Goal: Entertainment & Leisure: Consume media (video, audio)

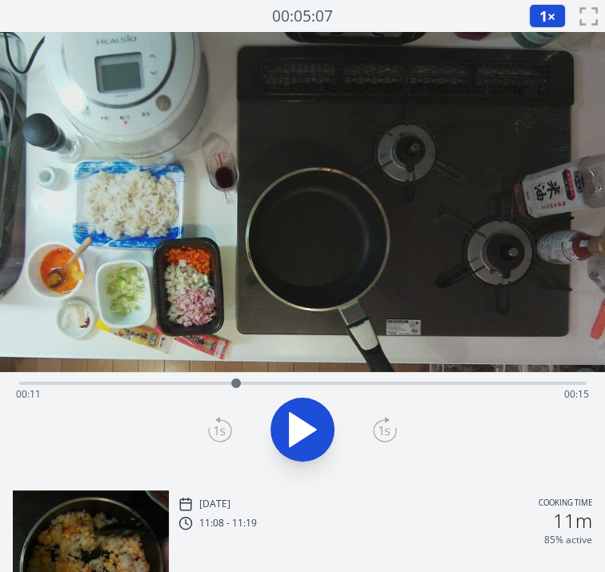
drag, startPoint x: 284, startPoint y: 382, endPoint x: 200, endPoint y: 386, distance: 84.1
click at [224, 386] on div at bounding box center [236, 383] width 24 height 24
drag, startPoint x: 200, startPoint y: 386, endPoint x: 137, endPoint y: 386, distance: 63.2
click at [137, 386] on div "Time elapsed: 00:09 Time remaining: 00:17" at bounding box center [302, 394] width 573 height 26
drag, startPoint x: 476, startPoint y: 383, endPoint x: 295, endPoint y: 377, distance: 180.8
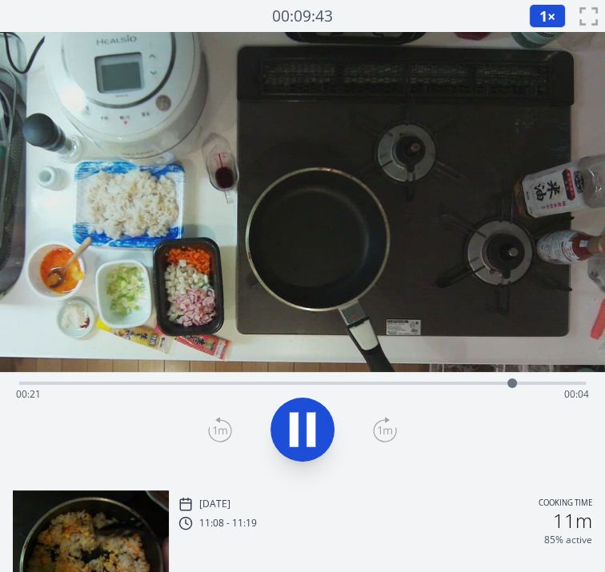
click at [295, 377] on div "Time elapsed: 00:21 Time remaining: 00:04" at bounding box center [302, 381] width 566 height 19
drag, startPoint x: 295, startPoint y: 377, endPoint x: 110, endPoint y: 381, distance: 184.8
click at [110, 381] on div at bounding box center [110, 383] width 24 height 24
click at [321, 429] on icon at bounding box center [302, 429] width 45 height 45
click at [292, 416] on icon at bounding box center [303, 430] width 26 height 34
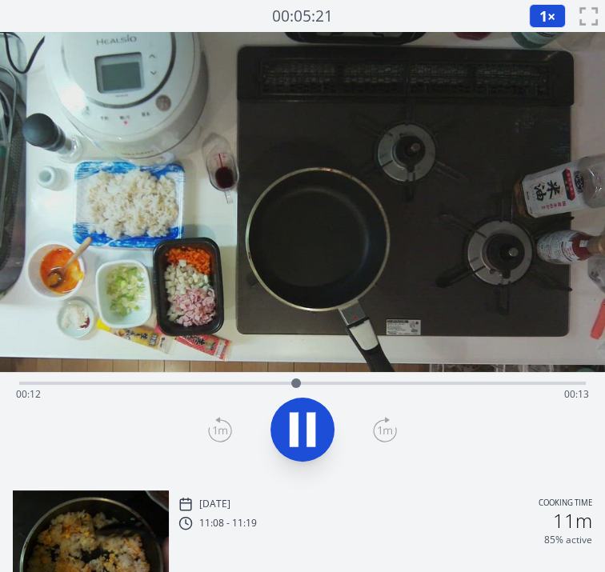
click at [292, 416] on icon at bounding box center [294, 430] width 9 height 34
click at [292, 416] on icon at bounding box center [303, 430] width 26 height 34
click at [292, 416] on icon at bounding box center [294, 430] width 9 height 34
drag, startPoint x: 292, startPoint y: 416, endPoint x: 294, endPoint y: 381, distance: 34.5
click at [294, 381] on div "Time elapsed: 00:12 Time remaining: 00:13" at bounding box center [302, 381] width 566 height 19
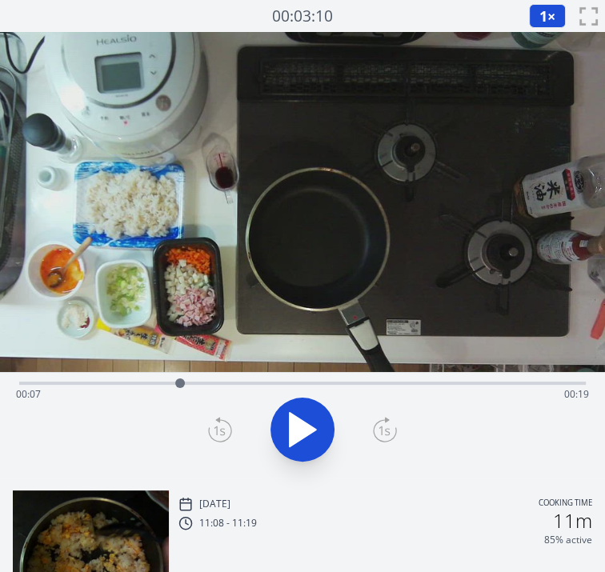
drag, startPoint x: 294, startPoint y: 381, endPoint x: 180, endPoint y: 381, distance: 114.4
click at [180, 381] on div at bounding box center [180, 383] width 10 height 10
click at [308, 424] on icon at bounding box center [303, 430] width 26 height 34
click at [308, 424] on icon at bounding box center [310, 430] width 9 height 34
click at [308, 424] on icon at bounding box center [303, 430] width 26 height 34
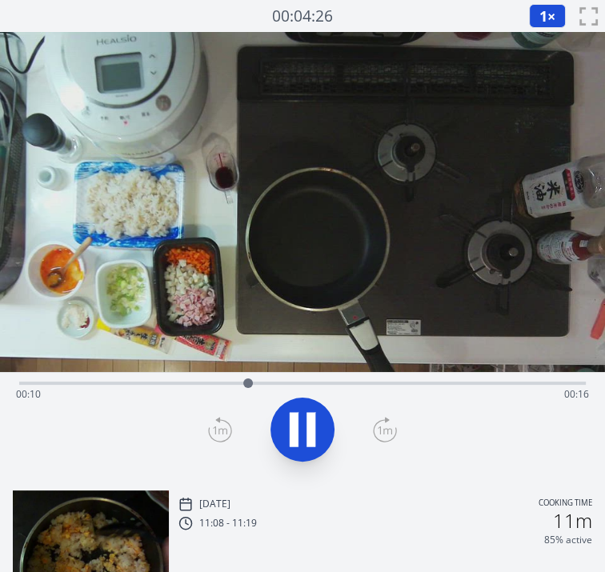
click at [308, 424] on icon at bounding box center [310, 430] width 9 height 34
drag, startPoint x: 255, startPoint y: 384, endPoint x: 321, endPoint y: 387, distance: 65.7
click at [321, 387] on div at bounding box center [321, 383] width 10 height 10
click at [308, 412] on icon at bounding box center [302, 429] width 45 height 45
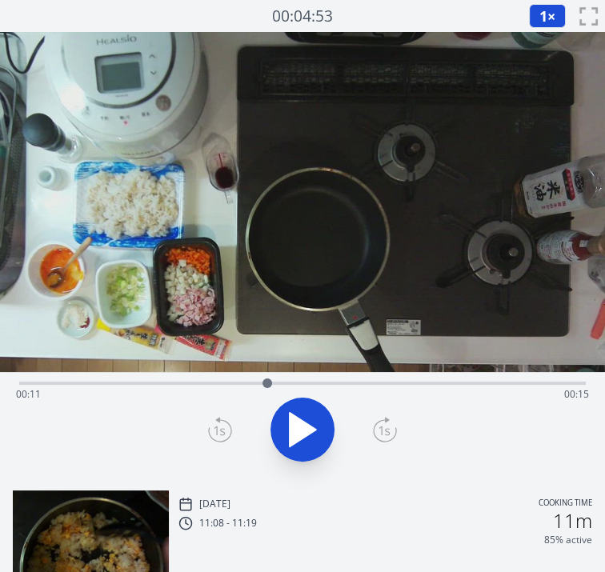
drag, startPoint x: 348, startPoint y: 376, endPoint x: 267, endPoint y: 378, distance: 80.8
click at [267, 378] on div at bounding box center [267, 383] width 24 height 24
click at [304, 421] on icon at bounding box center [302, 429] width 45 height 45
click at [290, 414] on icon at bounding box center [303, 430] width 26 height 34
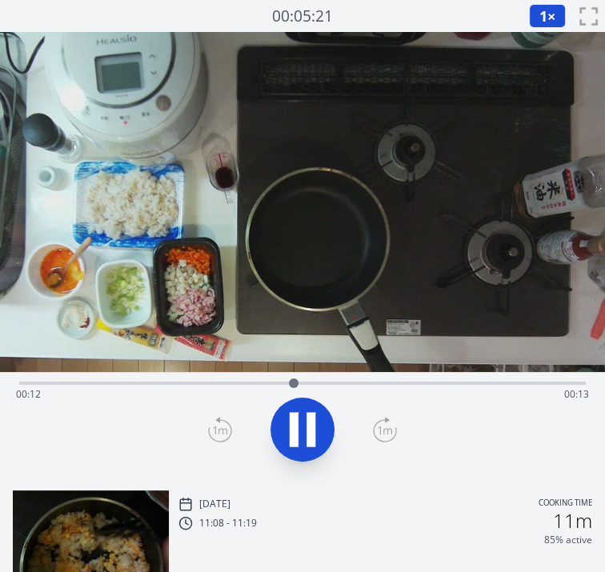
click at [290, 414] on icon at bounding box center [294, 430] width 9 height 34
click at [290, 414] on icon at bounding box center [303, 430] width 26 height 34
click at [290, 414] on icon at bounding box center [294, 430] width 9 height 34
click at [290, 414] on icon at bounding box center [303, 430] width 26 height 34
click at [290, 414] on icon at bounding box center [294, 430] width 9 height 34
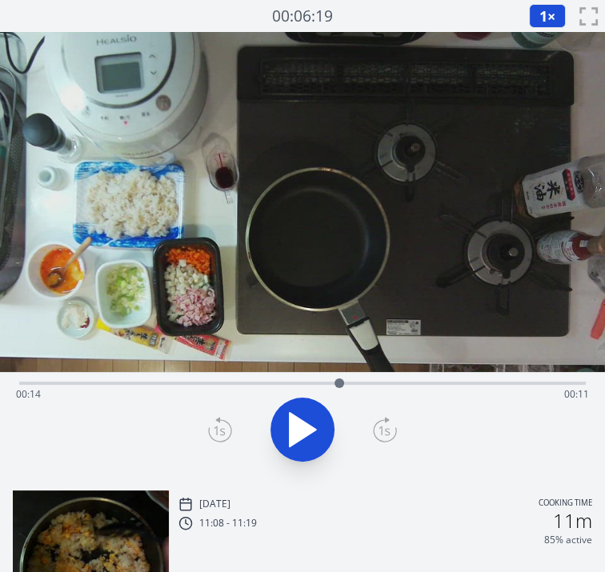
click at [290, 414] on icon at bounding box center [303, 430] width 26 height 34
click at [290, 414] on icon at bounding box center [294, 430] width 9 height 34
click at [290, 414] on icon at bounding box center [303, 430] width 26 height 34
click at [290, 414] on icon at bounding box center [294, 430] width 9 height 34
click at [388, 381] on div at bounding box center [388, 383] width 10 height 10
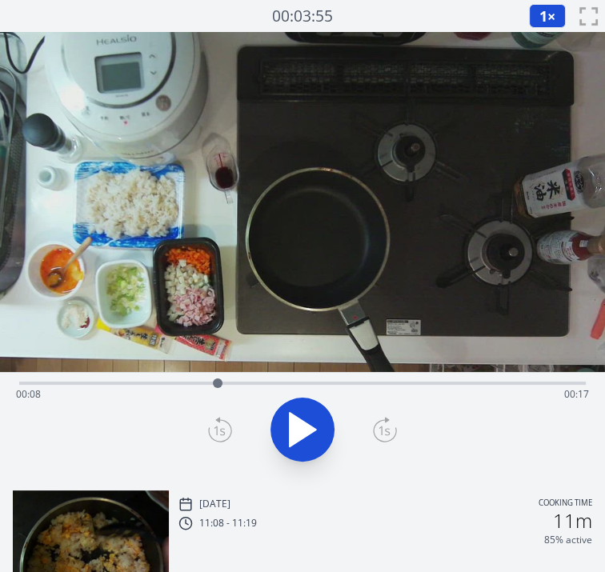
drag, startPoint x: 388, startPoint y: 381, endPoint x: 218, endPoint y: 373, distance: 170.5
click at [218, 373] on div at bounding box center [218, 383] width 24 height 24
drag, startPoint x: 216, startPoint y: 374, endPoint x: 353, endPoint y: 371, distance: 137.6
click at [353, 371] on div at bounding box center [353, 383] width 24 height 24
click at [307, 421] on icon at bounding box center [302, 429] width 45 height 45
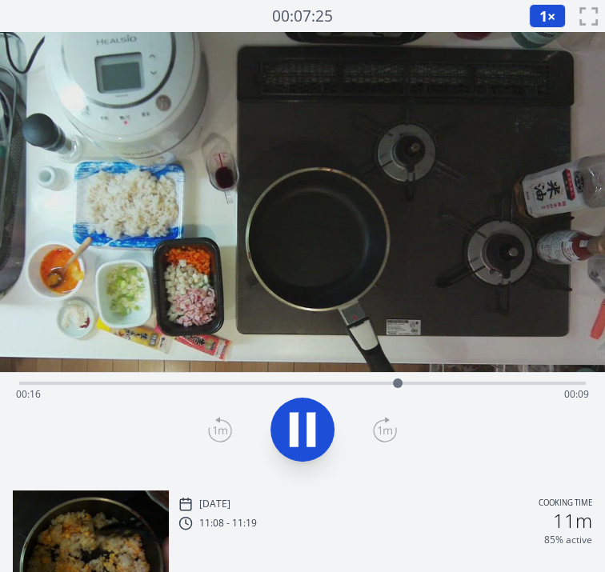
click at [307, 421] on icon at bounding box center [310, 430] width 9 height 34
click at [307, 421] on icon at bounding box center [302, 429] width 45 height 45
click at [307, 421] on icon at bounding box center [310, 430] width 9 height 34
drag, startPoint x: 428, startPoint y: 377, endPoint x: 361, endPoint y: 378, distance: 66.4
click at [361, 378] on div at bounding box center [362, 383] width 24 height 24
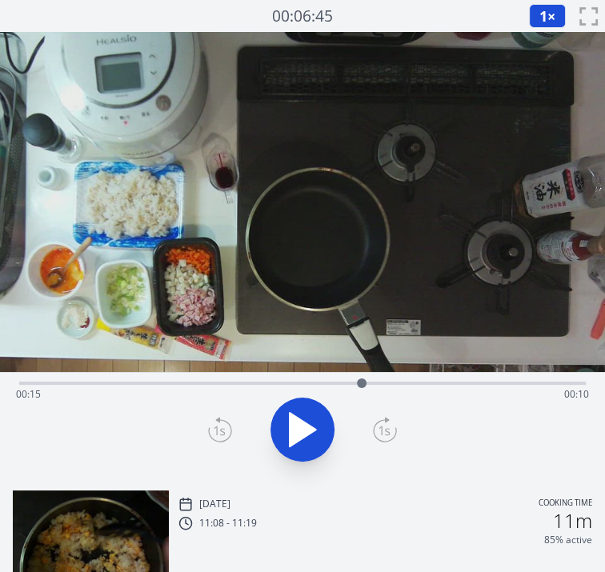
click at [532, 24] on button "1 ×" at bounding box center [547, 16] width 37 height 24
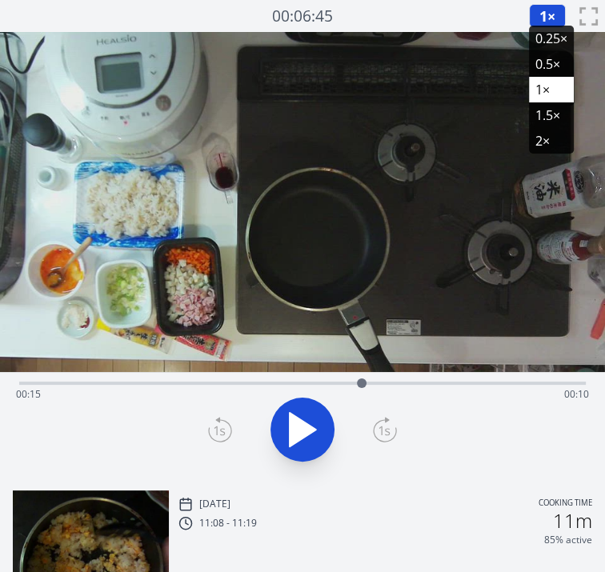
click at [544, 46] on li "0.25×" at bounding box center [551, 39] width 45 height 26
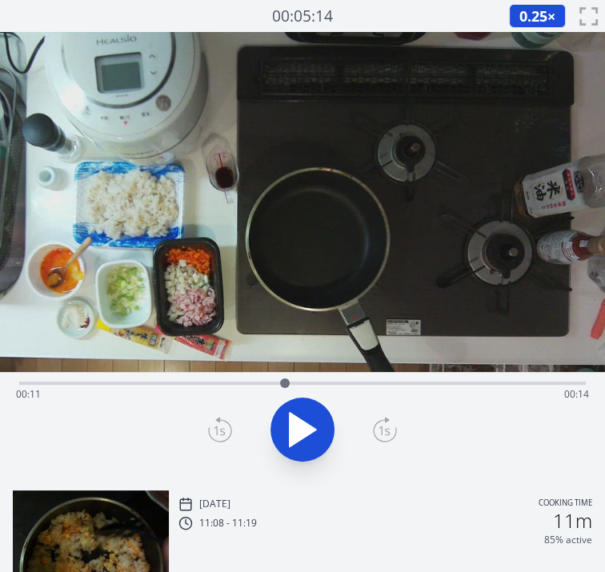
drag, startPoint x: 359, startPoint y: 378, endPoint x: 285, endPoint y: 384, distance: 74.6
click at [285, 384] on div at bounding box center [285, 383] width 10 height 10
click at [304, 429] on icon at bounding box center [303, 430] width 26 height 34
drag, startPoint x: 312, startPoint y: 381, endPoint x: 293, endPoint y: 382, distance: 19.2
click at [293, 382] on div at bounding box center [293, 383] width 10 height 10
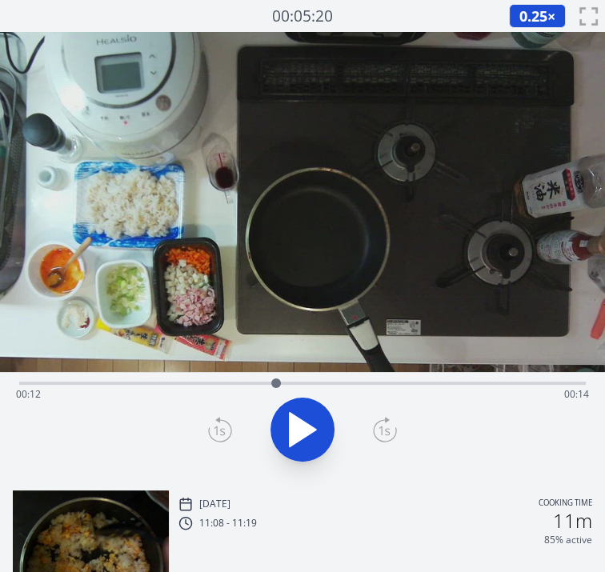
drag, startPoint x: 293, startPoint y: 382, endPoint x: 272, endPoint y: 383, distance: 20.8
click at [272, 383] on div at bounding box center [276, 383] width 24 height 24
drag, startPoint x: 417, startPoint y: 381, endPoint x: 278, endPoint y: 395, distance: 139.8
click at [278, 385] on div "Time elapsed: 00:11 Time remaining: 00:14" at bounding box center [302, 382] width 566 height 3
click at [314, 424] on icon at bounding box center [310, 430] width 9 height 34
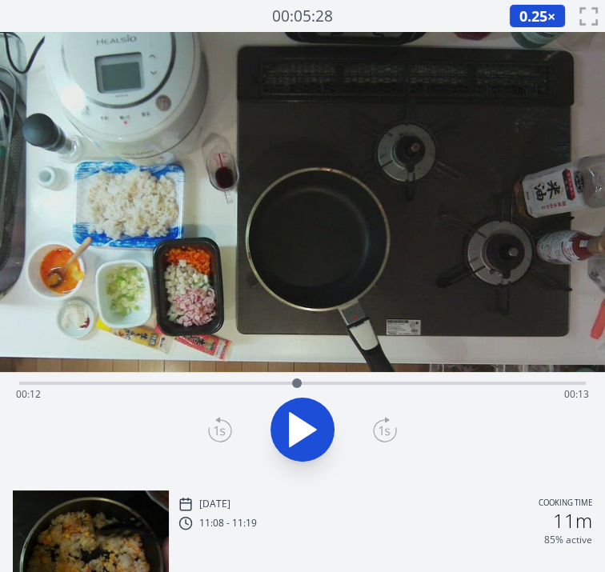
click at [318, 199] on video at bounding box center [302, 202] width 605 height 340
drag, startPoint x: 292, startPoint y: 381, endPoint x: 396, endPoint y: 378, distance: 104.0
click at [396, 378] on div at bounding box center [395, 383] width 10 height 10
click at [394, 379] on div at bounding box center [394, 383] width 10 height 10
click at [283, 214] on video at bounding box center [302, 202] width 605 height 340
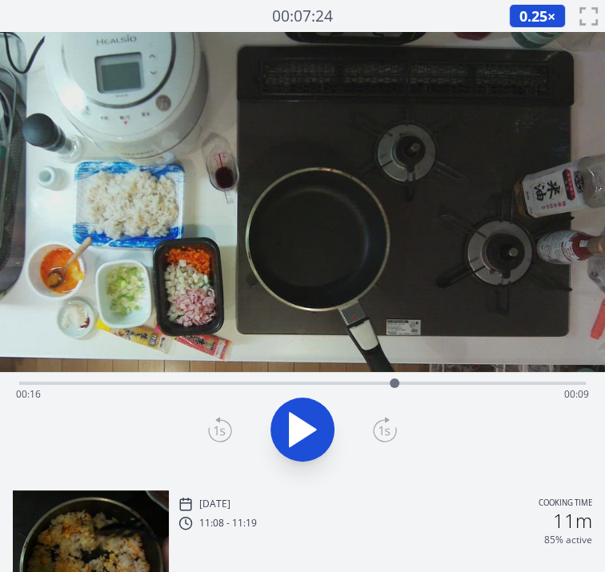
click at [186, 194] on video at bounding box center [302, 202] width 605 height 340
drag, startPoint x: 392, startPoint y: 380, endPoint x: 294, endPoint y: 391, distance: 98.2
click at [294, 391] on div at bounding box center [294, 383] width 24 height 24
click at [287, 384] on div at bounding box center [287, 383] width 10 height 10
drag, startPoint x: 284, startPoint y: 377, endPoint x: 394, endPoint y: 385, distance: 110.7
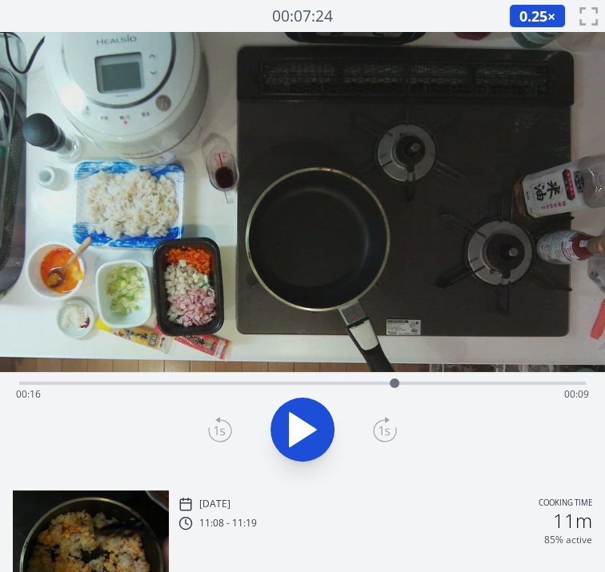
click at [394, 385] on div at bounding box center [394, 383] width 24 height 24
drag, startPoint x: 394, startPoint y: 385, endPoint x: 292, endPoint y: 377, distance: 102.7
click at [292, 377] on div at bounding box center [291, 383] width 24 height 24
drag, startPoint x: 292, startPoint y: 377, endPoint x: 290, endPoint y: 357, distance: 19.3
click at [290, 357] on div "Time elapsed: 00:12 Time remaining: 00:14" at bounding box center [302, 254] width 605 height 445
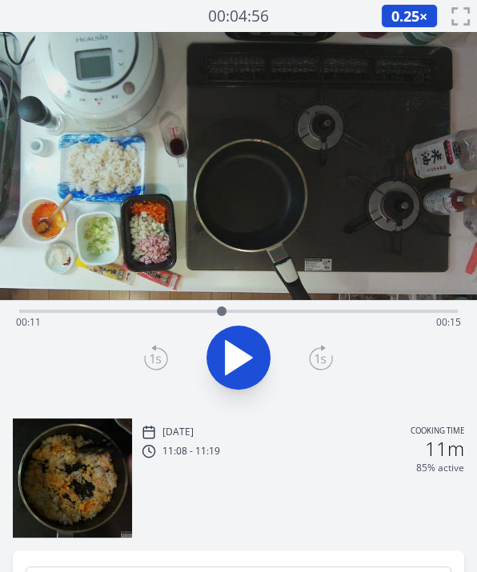
click at [222, 314] on div at bounding box center [222, 311] width 10 height 10
drag, startPoint x: 222, startPoint y: 304, endPoint x: 208, endPoint y: 312, distance: 15.8
click at [208, 312] on div at bounding box center [206, 311] width 24 height 24
drag, startPoint x: 208, startPoint y: 312, endPoint x: 224, endPoint y: 313, distance: 16.0
click at [224, 313] on div at bounding box center [224, 311] width 10 height 10
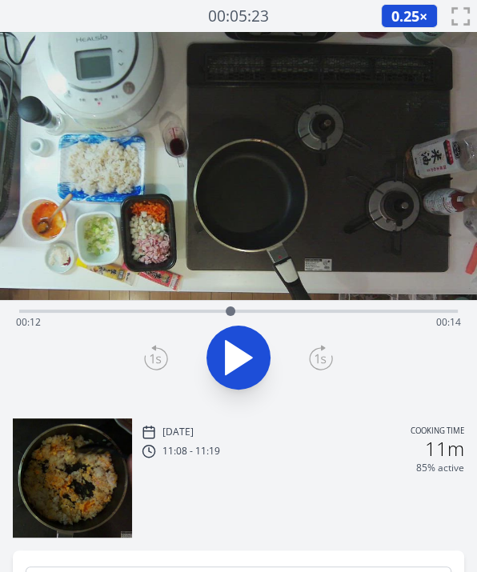
click at [230, 314] on div at bounding box center [231, 311] width 10 height 10
click at [237, 314] on div at bounding box center [236, 311] width 10 height 10
click at [243, 315] on div at bounding box center [243, 311] width 10 height 10
drag, startPoint x: 243, startPoint y: 306, endPoint x: 136, endPoint y: 318, distance: 107.8
click at [136, 318] on div at bounding box center [135, 311] width 24 height 24
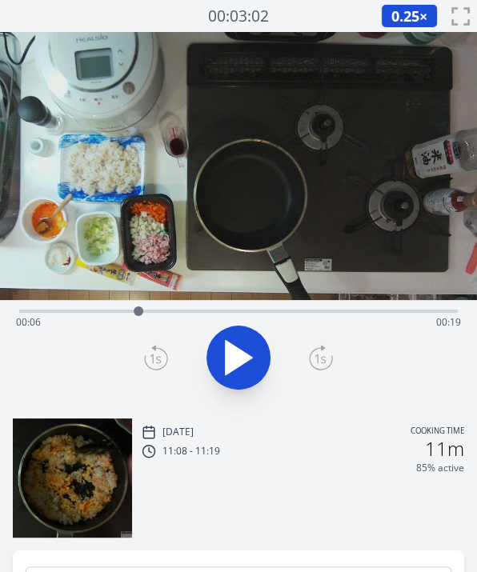
click at [140, 318] on div at bounding box center [138, 311] width 24 height 24
drag, startPoint x: 140, startPoint y: 318, endPoint x: 154, endPoint y: 318, distance: 13.6
click at [154, 318] on div at bounding box center [154, 311] width 24 height 24
click at [157, 317] on div at bounding box center [157, 311] width 24 height 24
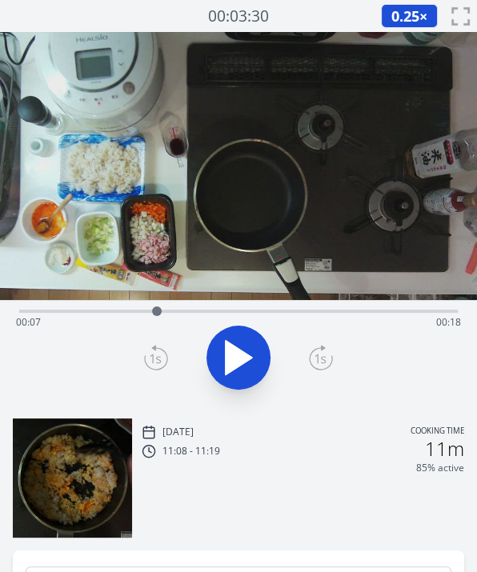
click at [157, 317] on div at bounding box center [157, 311] width 24 height 24
click at [277, 310] on div "Time elapsed: 00:07 Time remaining: 00:18" at bounding box center [238, 323] width 445 height 26
drag, startPoint x: 277, startPoint y: 310, endPoint x: 264, endPoint y: 315, distance: 14.0
click at [264, 315] on div at bounding box center [267, 311] width 10 height 10
click at [148, 310] on div "Time elapsed: 00:14 Time remaining: 00:12" at bounding box center [238, 323] width 445 height 26
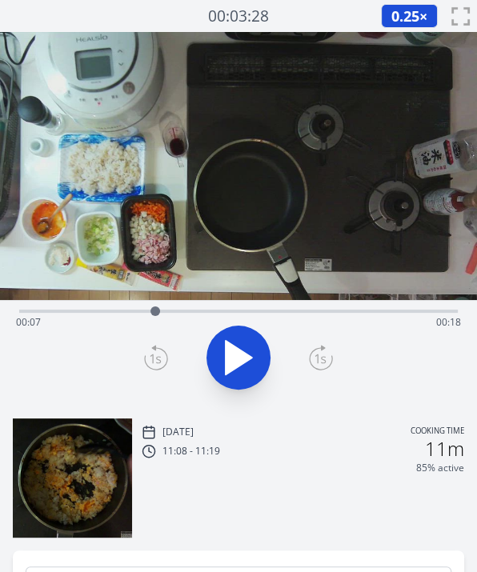
click at [155, 312] on div at bounding box center [155, 311] width 10 height 10
drag, startPoint x: 163, startPoint y: 305, endPoint x: 167, endPoint y: 314, distance: 9.7
click at [167, 314] on div at bounding box center [167, 311] width 24 height 24
drag, startPoint x: 164, startPoint y: 312, endPoint x: 131, endPoint y: 319, distance: 33.6
click at [131, 319] on div at bounding box center [131, 311] width 24 height 24
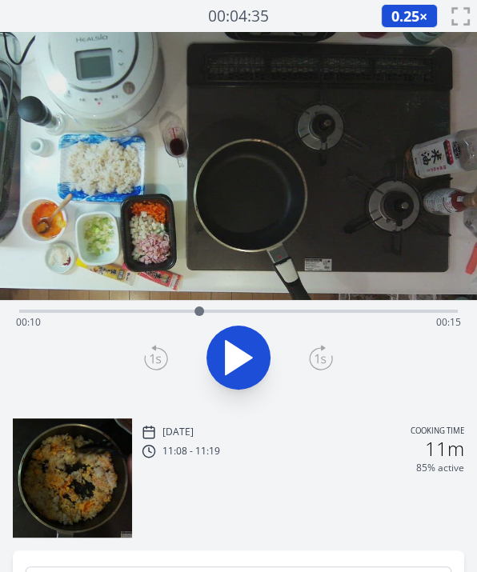
drag, startPoint x: 132, startPoint y: 310, endPoint x: 199, endPoint y: 314, distance: 67.3
click at [199, 314] on div at bounding box center [199, 311] width 10 height 10
drag, startPoint x: 199, startPoint y: 314, endPoint x: 318, endPoint y: 312, distance: 119.2
click at [318, 312] on div at bounding box center [319, 311] width 10 height 10
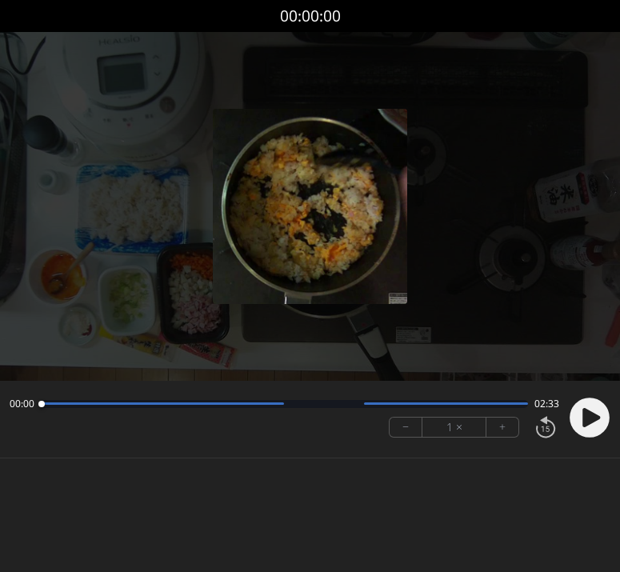
click at [258, 254] on img at bounding box center [310, 206] width 195 height 195
click at [583, 415] on icon at bounding box center [591, 417] width 18 height 19
click at [585, 416] on icon at bounding box center [591, 417] width 18 height 19
click at [596, 416] on icon at bounding box center [591, 417] width 18 height 19
click at [186, 117] on div at bounding box center [310, 206] width 620 height 349
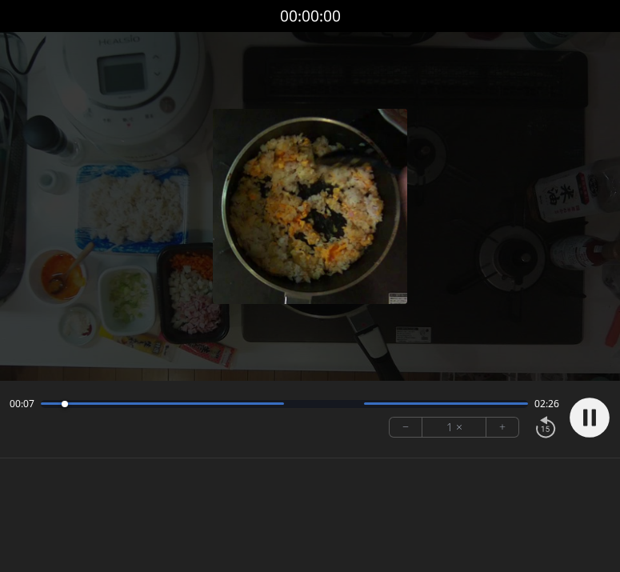
click at [498, 424] on button "+" at bounding box center [502, 426] width 32 height 19
click at [303, 284] on img at bounding box center [310, 206] width 195 height 195
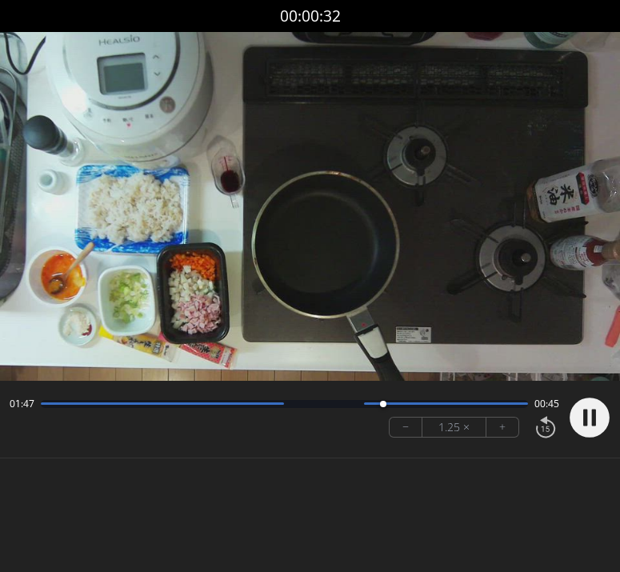
click at [302, 258] on video at bounding box center [310, 206] width 620 height 349
click at [576, 417] on circle at bounding box center [589, 417] width 40 height 40
